Goal: Task Accomplishment & Management: Use online tool/utility

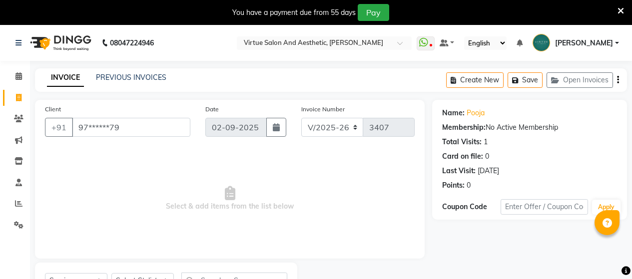
select select "4466"
select select "service"
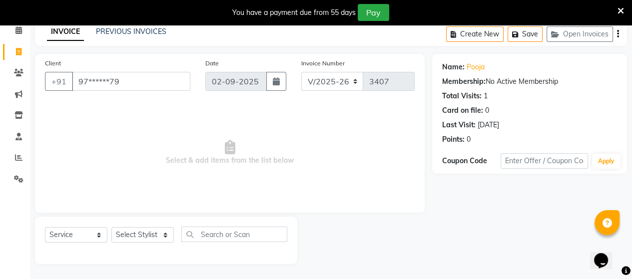
scroll to position [46, 0]
click at [17, 155] on icon at bounding box center [18, 157] width 7 height 7
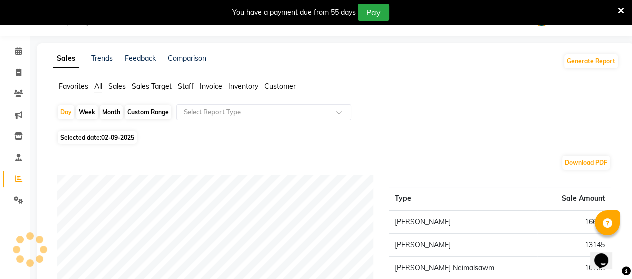
scroll to position [46, 0]
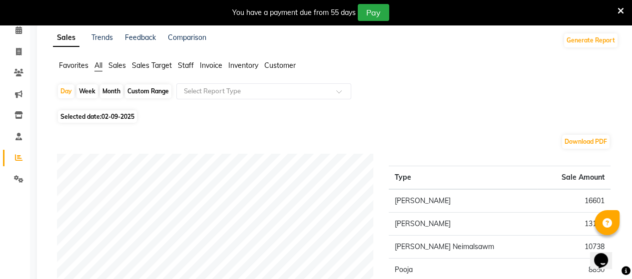
click at [109, 85] on div "Month" at bounding box center [111, 91] width 23 height 14
select select "9"
select select "2025"
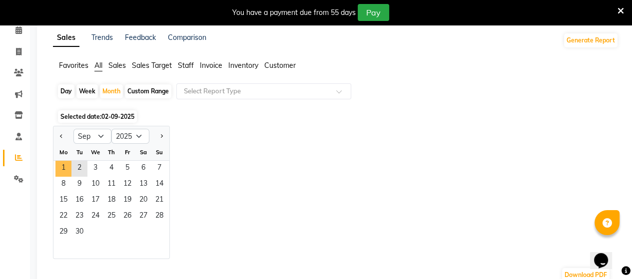
drag, startPoint x: 68, startPoint y: 167, endPoint x: 54, endPoint y: 199, distance: 34.9
click at [54, 199] on ngb-datepicker-month "Mo Tu We Th Fr Sa Su 1 2 3 4 5 6 7 8 9 10 11 12 13 14 15 16 17 18 19 20 21 22 2…" at bounding box center [111, 201] width 116 height 114
click at [66, 169] on span "1" at bounding box center [63, 169] width 16 height 16
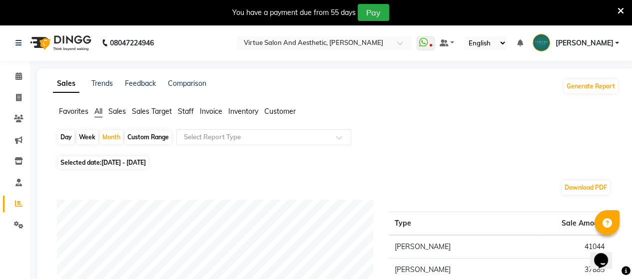
scroll to position [50, 0]
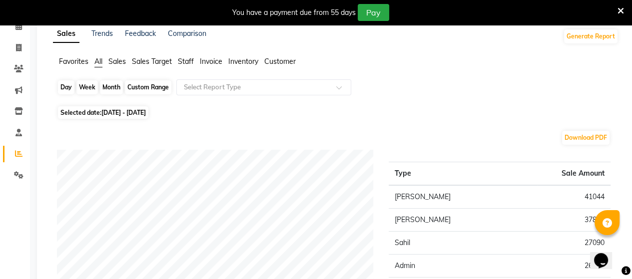
click at [112, 89] on div "Month" at bounding box center [111, 87] width 23 height 14
select select "9"
select select "2025"
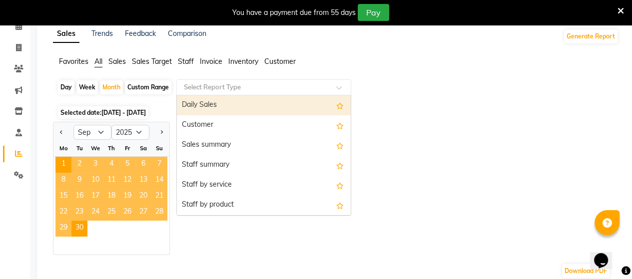
click at [260, 85] on input "text" at bounding box center [254, 87] width 144 height 10
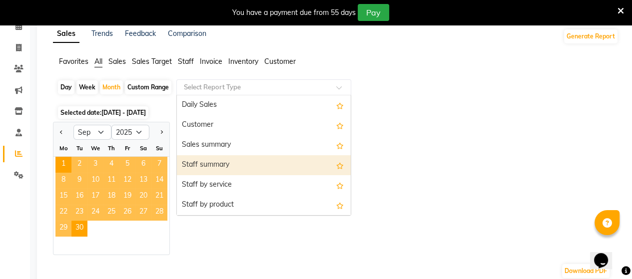
click at [199, 163] on div "Staff summary" at bounding box center [264, 165] width 174 height 20
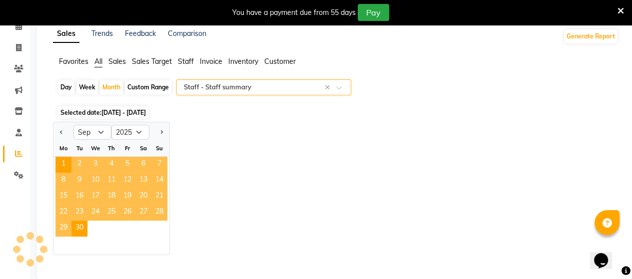
select select "full_report"
select select "csv"
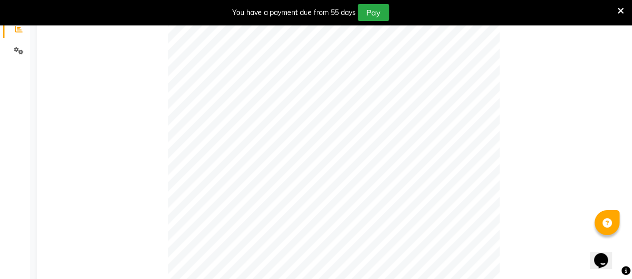
scroll to position [18, 0]
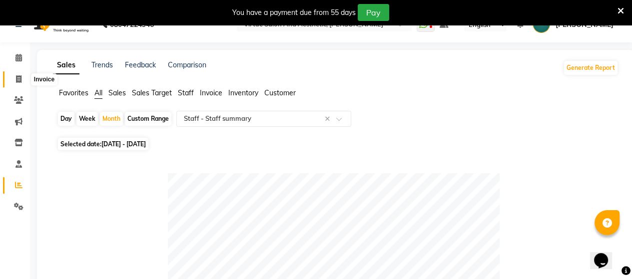
click at [17, 79] on icon at bounding box center [18, 78] width 5 height 7
select select "service"
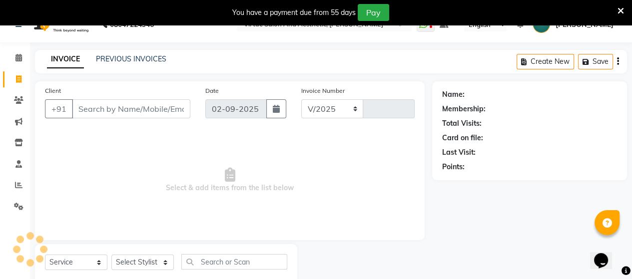
select select "4466"
type input "3410"
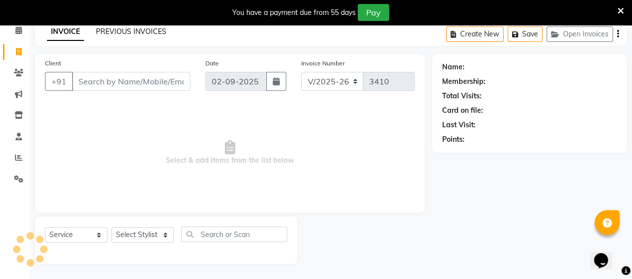
click at [127, 35] on link "PREVIOUS INVOICES" at bounding box center [131, 31] width 70 height 9
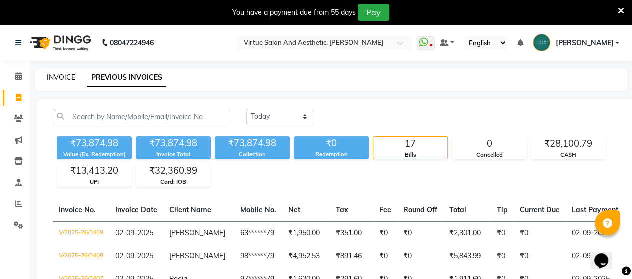
click at [63, 81] on link "INVOICE" at bounding box center [61, 77] width 28 height 9
select select "4466"
select select "service"
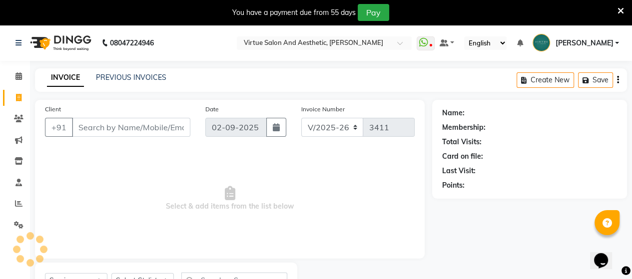
scroll to position [46, 0]
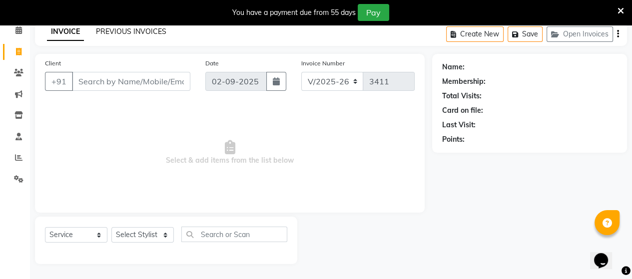
click at [120, 31] on link "PREVIOUS INVOICES" at bounding box center [131, 31] width 70 height 9
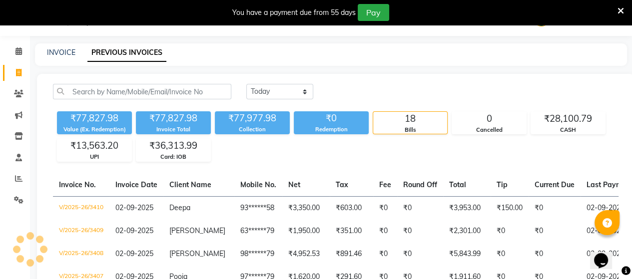
scroll to position [46, 0]
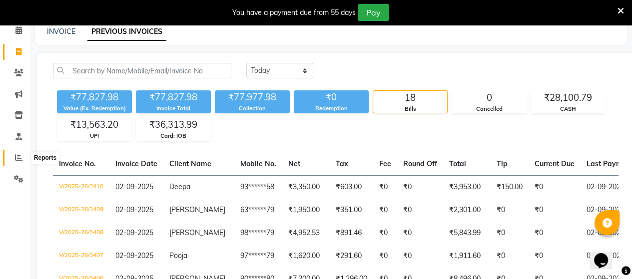
click at [22, 157] on span at bounding box center [18, 157] width 17 height 11
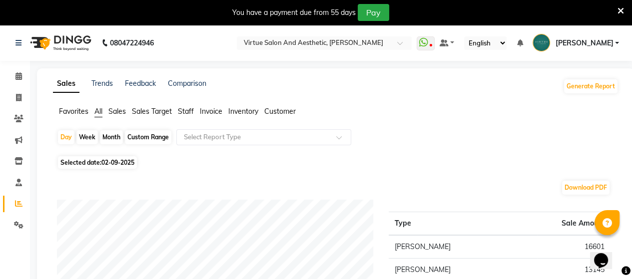
click at [122, 113] on span "Sales" at bounding box center [116, 111] width 17 height 9
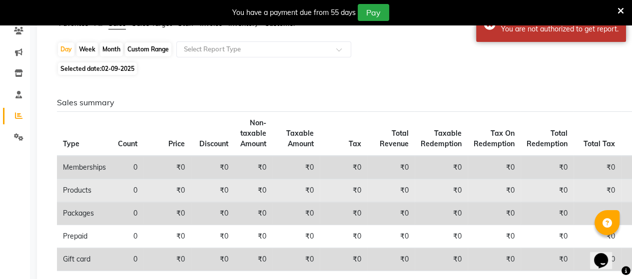
scroll to position [200, 0]
